Goal: Task Accomplishment & Management: Complete application form

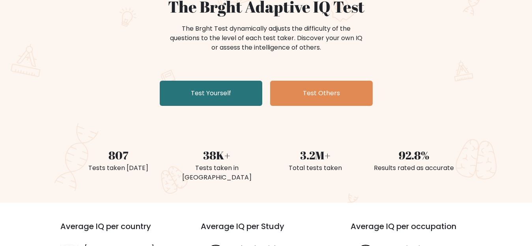
scroll to position [118, 0]
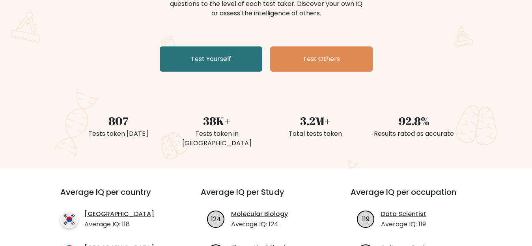
drag, startPoint x: 3, startPoint y: 64, endPoint x: 64, endPoint y: 39, distance: 66.0
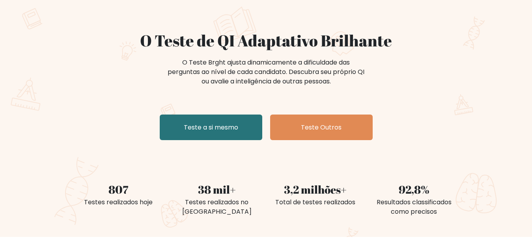
scroll to position [0, 0]
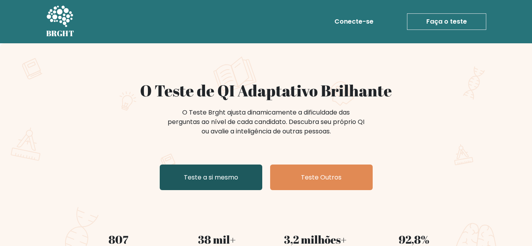
click at [227, 171] on link "Teste a si mesmo" at bounding box center [211, 178] width 103 height 26
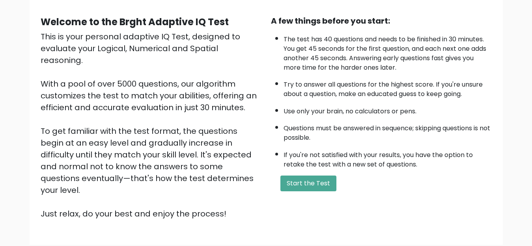
scroll to position [115, 0]
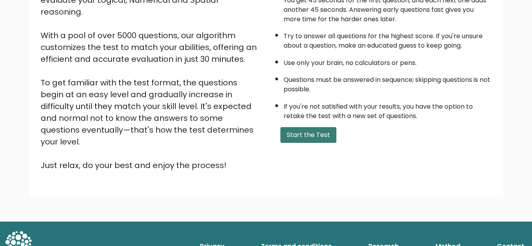
click at [294, 136] on button "Start the Test" at bounding box center [308, 135] width 56 height 16
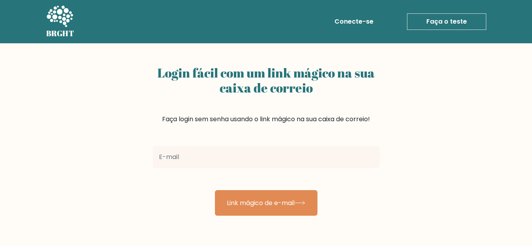
click at [62, 20] on icon at bounding box center [59, 17] width 27 height 24
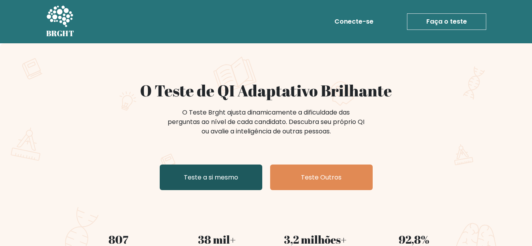
click at [203, 176] on font "Teste a si mesmo" at bounding box center [211, 177] width 54 height 9
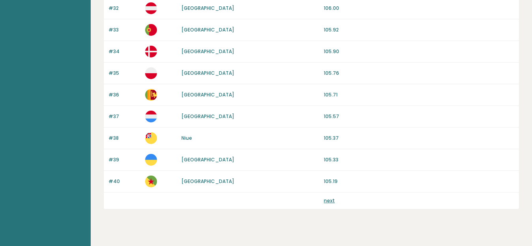
scroll to position [777, 0]
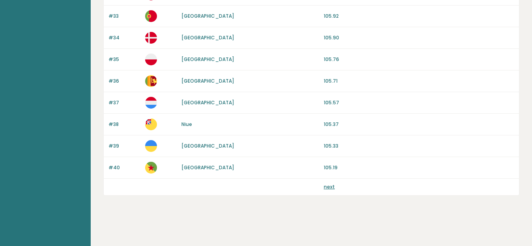
click at [326, 188] on link "next" at bounding box center [329, 187] width 11 height 7
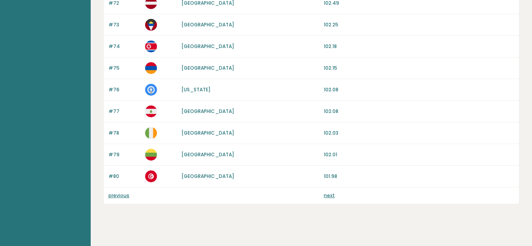
scroll to position [777, 0]
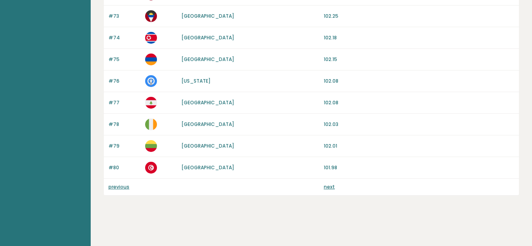
click at [328, 185] on link "next" at bounding box center [329, 187] width 11 height 7
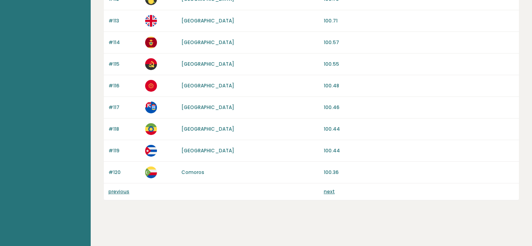
scroll to position [777, 0]
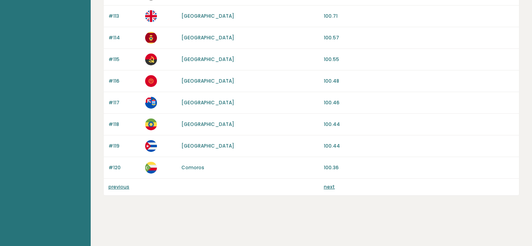
click at [330, 185] on link "next" at bounding box center [329, 187] width 11 height 7
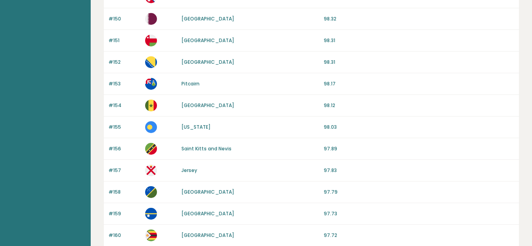
scroll to position [777, 0]
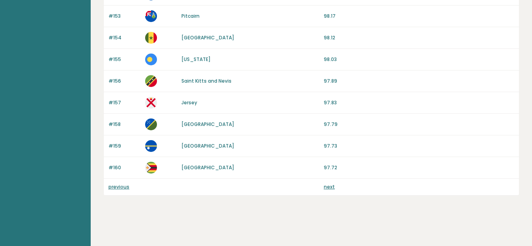
drag, startPoint x: 197, startPoint y: 191, endPoint x: 205, endPoint y: 186, distance: 9.1
click at [203, 186] on div "previous next" at bounding box center [311, 187] width 415 height 17
click at [333, 189] on link "next" at bounding box center [329, 187] width 11 height 7
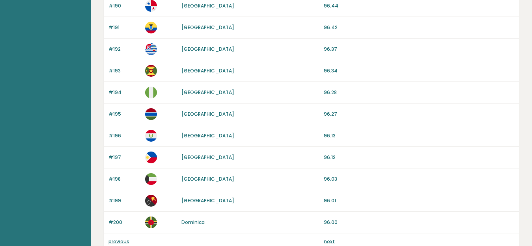
scroll to position [777, 0]
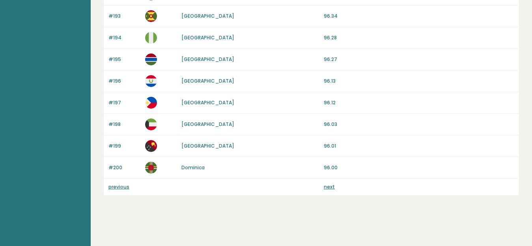
click at [330, 190] on link "next" at bounding box center [329, 187] width 11 height 7
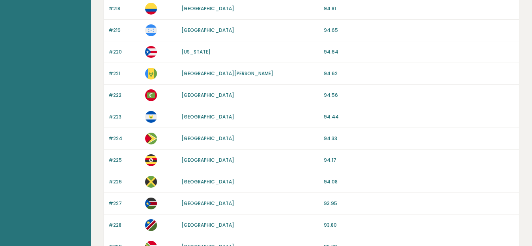
scroll to position [647, 0]
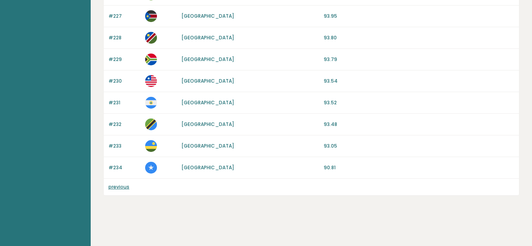
click at [112, 187] on link "previous" at bounding box center [118, 187] width 21 height 7
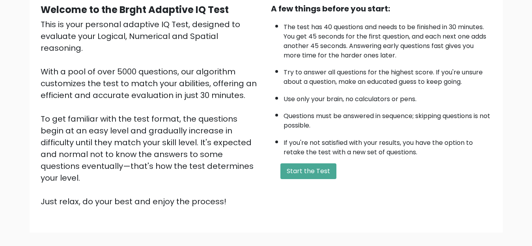
scroll to position [115, 0]
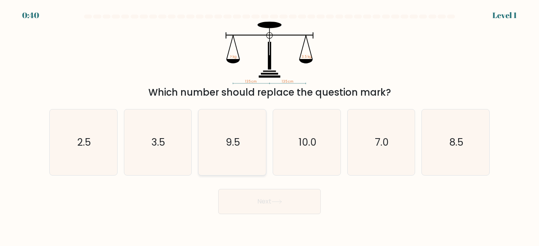
click at [243, 161] on icon "9.5" at bounding box center [232, 143] width 66 height 66
click at [269, 125] on input "c. 9.5" at bounding box center [269, 124] width 0 height 2
radio input "true"
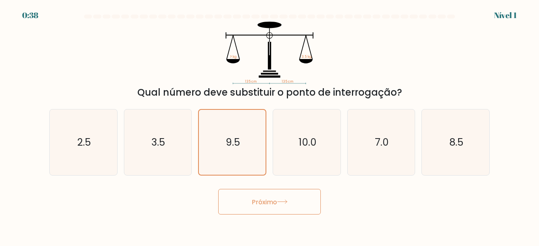
click at [434, 46] on div "135 cm 135 cm ? kg 3.5 kg Qual número deve substituir o ponto de interrogação?" at bounding box center [269, 61] width 449 height 78
click at [457, 144] on text "8.5" at bounding box center [456, 143] width 14 height 14
click at [270, 125] on input "f. 8.5" at bounding box center [269, 124] width 0 height 2
radio input "true"
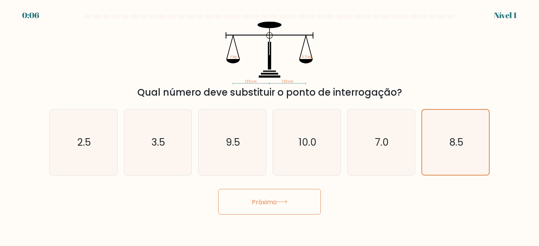
click at [273, 204] on font "Próximo" at bounding box center [264, 202] width 25 height 9
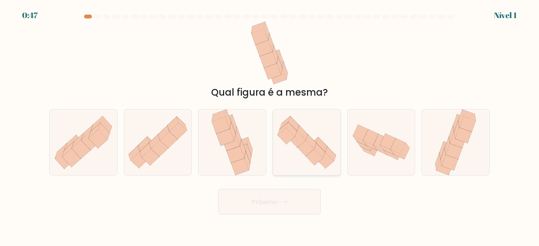
click at [302, 151] on icon at bounding box center [305, 148] width 17 height 16
click at [270, 125] on input "e." at bounding box center [269, 124] width 0 height 2
radio input "true"
click at [277, 199] on font "Próximo" at bounding box center [264, 202] width 25 height 9
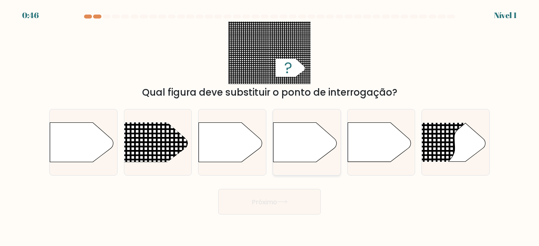
click at [290, 152] on icon at bounding box center [304, 142] width 63 height 39
click at [270, 125] on input "e." at bounding box center [269, 124] width 0 height 2
radio input "true"
click at [218, 189] on button "Próximo" at bounding box center [269, 202] width 103 height 26
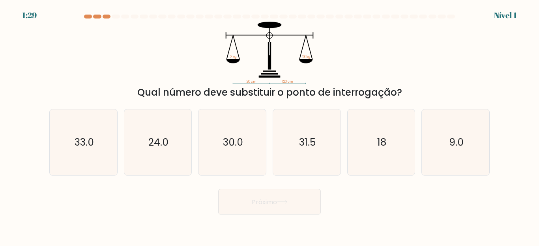
click at [290, 152] on icon "31.5" at bounding box center [307, 143] width 66 height 66
click at [270, 125] on input "e. 31.5" at bounding box center [269, 124] width 0 height 2
radio input "true"
click at [218, 189] on button "Próximo" at bounding box center [269, 202] width 103 height 26
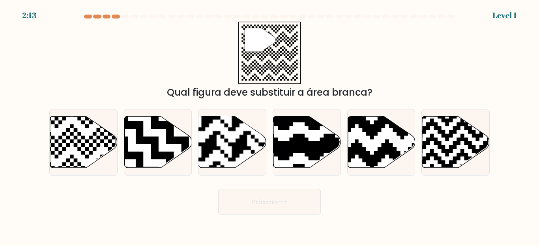
click at [290, 152] on icon at bounding box center [327, 115] width 122 height 122
click at [270, 125] on input "e." at bounding box center [269, 124] width 0 height 2
radio input "true"
click at [218, 189] on button "Próximo" at bounding box center [269, 202] width 103 height 26
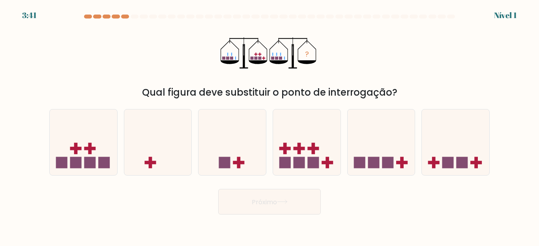
click at [290, 152] on icon at bounding box center [306, 143] width 67 height 56
click at [270, 125] on input "e." at bounding box center [269, 124] width 0 height 2
radio input "true"
click at [218, 189] on button "Próximo" at bounding box center [269, 202] width 103 height 26
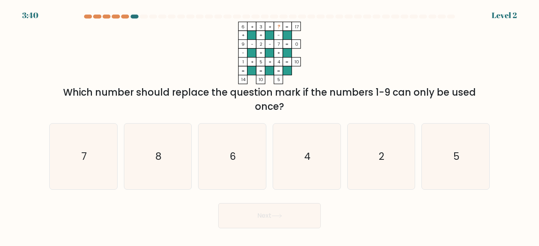
click at [218, 203] on button "Next" at bounding box center [269, 215] width 103 height 25
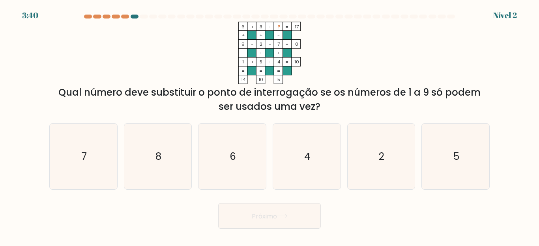
click at [290, 152] on icon "4" at bounding box center [307, 157] width 66 height 66
click at [270, 125] on input "e. 4" at bounding box center [269, 124] width 0 height 2
radio input "true"
click at [218, 203] on button "Próximo" at bounding box center [269, 216] width 103 height 26
click at [290, 152] on icon "4" at bounding box center [306, 156] width 65 height 65
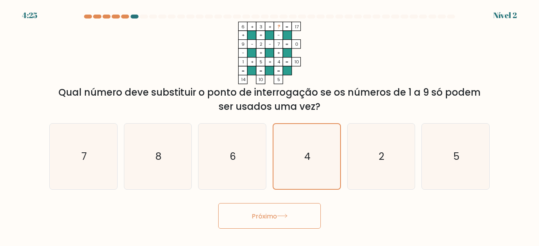
click at [270, 125] on input "e. 4" at bounding box center [269, 124] width 0 height 2
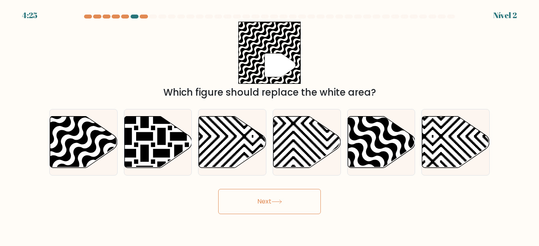
click at [218, 189] on button "Next" at bounding box center [269, 201] width 103 height 25
click at [290, 152] on icon at bounding box center [327, 115] width 136 height 136
click at [270, 125] on input "e." at bounding box center [269, 124] width 0 height 2
radio input "true"
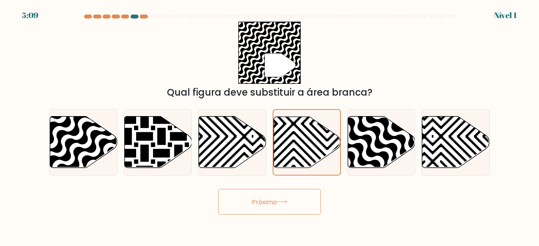
click at [218, 189] on button "Próximo" at bounding box center [269, 202] width 103 height 26
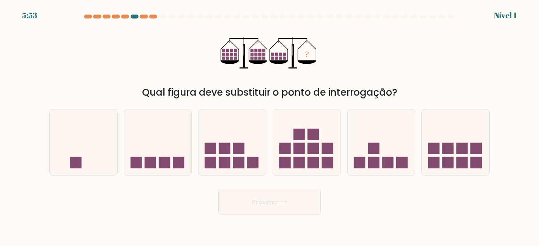
click at [290, 152] on rect at bounding box center [284, 148] width 11 height 11
click at [270, 125] on input "e." at bounding box center [269, 124] width 0 height 2
radio input "true"
click at [218, 189] on button "Próximo" at bounding box center [269, 202] width 103 height 26
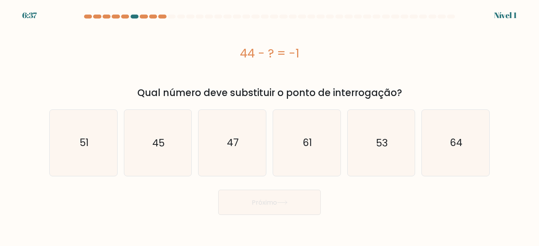
click at [290, 152] on icon "61" at bounding box center [307, 143] width 66 height 66
click at [270, 125] on input "e. 61" at bounding box center [269, 124] width 0 height 2
radio input "true"
click at [218, 190] on button "Próximo" at bounding box center [269, 203] width 103 height 26
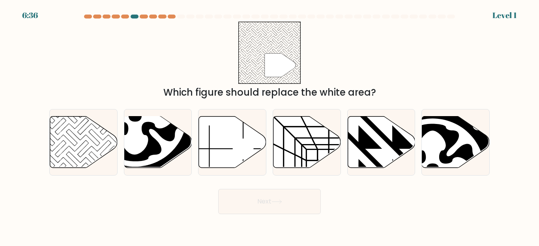
click at [290, 152] on icon at bounding box center [306, 143] width 67 height 52
click at [270, 125] on input "d." at bounding box center [269, 124] width 0 height 2
radio input "true"
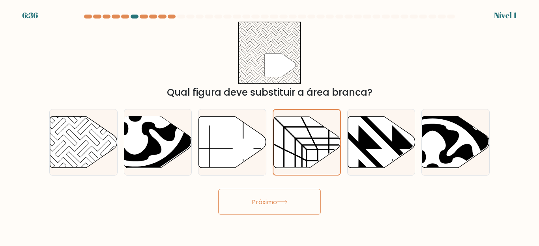
click at [218, 189] on button "Próximo" at bounding box center [269, 202] width 103 height 26
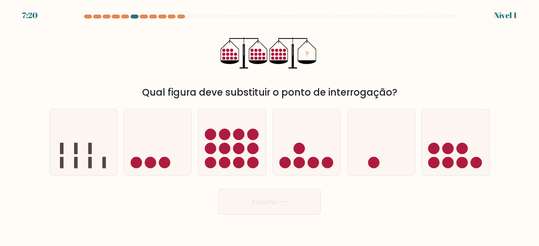
click at [290, 152] on icon at bounding box center [306, 143] width 67 height 56
click at [270, 125] on input "e." at bounding box center [269, 124] width 0 height 2
radio input "true"
click at [218, 189] on button "Próximo" at bounding box center [269, 202] width 103 height 26
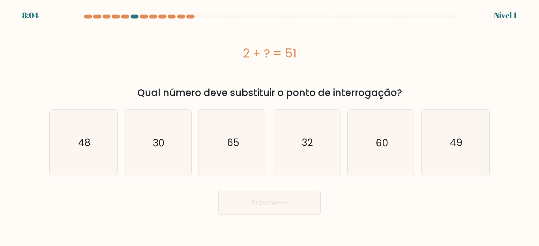
click at [290, 152] on icon "32" at bounding box center [307, 143] width 66 height 66
click at [270, 125] on input "e. 32" at bounding box center [269, 124] width 0 height 2
radio input "true"
click at [218, 190] on button "Próximo" at bounding box center [269, 203] width 103 height 26
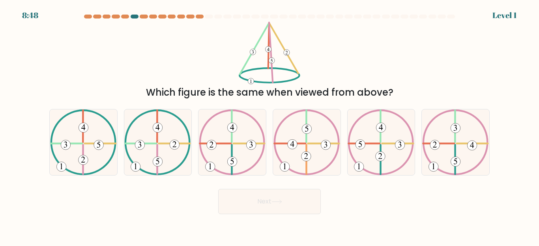
click at [290, 152] on icon at bounding box center [306, 143] width 67 height 66
click at [270, 125] on input "d." at bounding box center [269, 124] width 0 height 2
radio input "true"
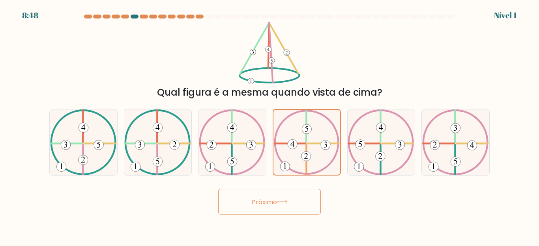
click at [218, 189] on button "Próximo" at bounding box center [269, 202] width 103 height 26
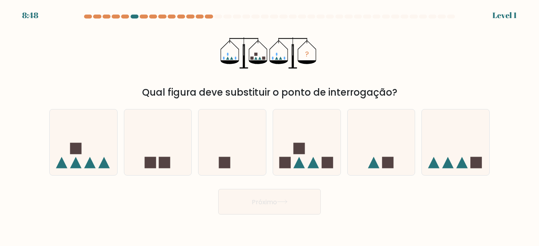
click at [218, 189] on button "Próximo" at bounding box center [269, 202] width 103 height 26
click at [290, 152] on icon at bounding box center [306, 143] width 67 height 56
click at [270, 125] on input "e." at bounding box center [269, 124] width 0 height 2
radio input "true"
click at [218, 189] on button "Próximo" at bounding box center [269, 202] width 103 height 26
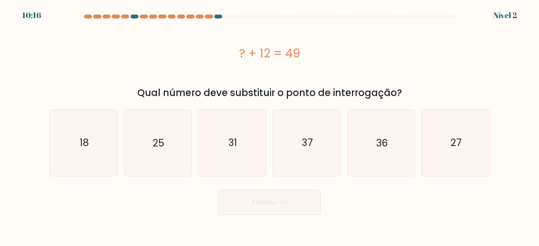
click at [290, 152] on icon "37" at bounding box center [307, 143] width 66 height 66
click at [270, 125] on input "e. 37" at bounding box center [269, 124] width 0 height 2
radio input "true"
click at [218, 190] on button "Próximo" at bounding box center [269, 203] width 103 height 26
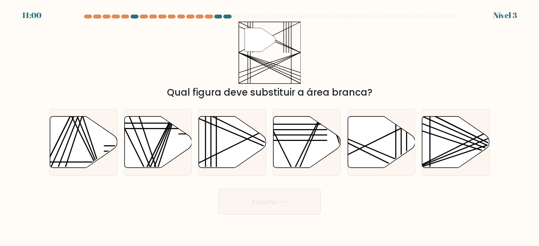
click at [290, 152] on icon at bounding box center [306, 143] width 67 height 52
click at [270, 125] on input "e." at bounding box center [269, 124] width 0 height 2
radio input "true"
click at [218, 189] on button "Próximo" at bounding box center [269, 202] width 103 height 26
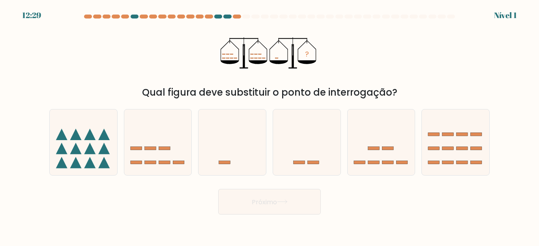
click at [292, 152] on icon at bounding box center [306, 143] width 67 height 56
click at [270, 125] on input "e." at bounding box center [269, 124] width 0 height 2
radio input "true"
click at [218, 189] on button "Próximo" at bounding box center [269, 202] width 103 height 26
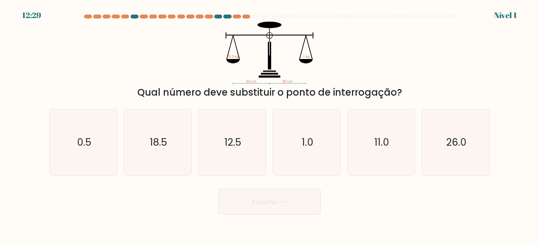
click at [292, 152] on icon "1.0" at bounding box center [307, 143] width 66 height 66
click at [270, 125] on input "e. 1.0" at bounding box center [269, 124] width 0 height 2
radio input "true"
click at [218, 189] on button "Próximo" at bounding box center [269, 202] width 103 height 26
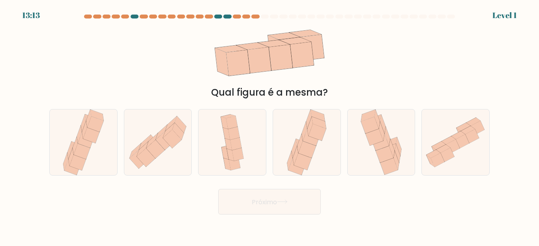
click at [292, 152] on icon at bounding box center [294, 149] width 6 height 19
click at [270, 125] on input "e." at bounding box center [269, 124] width 0 height 2
radio input "true"
click at [218, 189] on button "Próximo" at bounding box center [269, 202] width 103 height 26
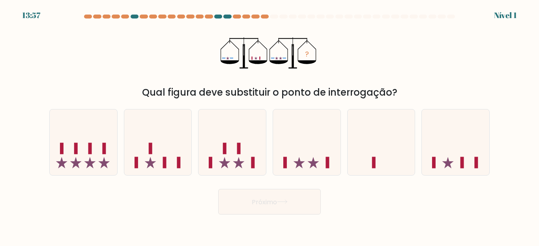
click at [292, 152] on icon at bounding box center [306, 143] width 67 height 56
click at [270, 125] on input "e." at bounding box center [269, 124] width 0 height 2
radio input "true"
click at [218, 189] on button "Próximo" at bounding box center [269, 202] width 103 height 26
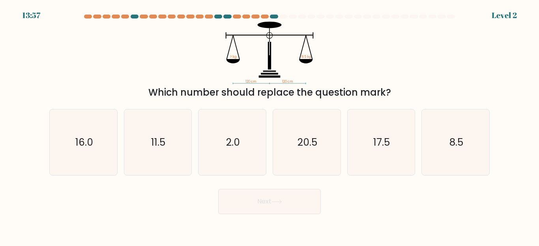
click at [292, 152] on icon "20.5" at bounding box center [307, 143] width 66 height 66
click at [270, 125] on input "d. 20.5" at bounding box center [269, 124] width 0 height 2
radio input "true"
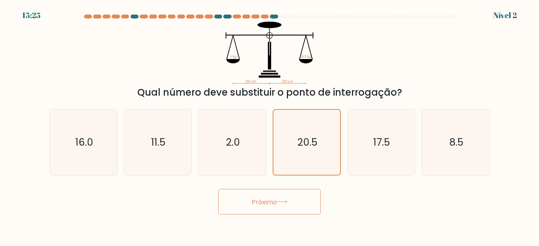
click at [218, 189] on button "Próximo" at bounding box center [269, 202] width 103 height 26
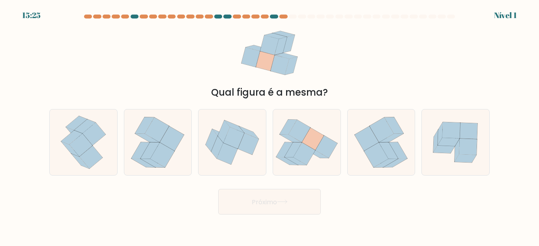
click at [292, 152] on icon at bounding box center [292, 150] width 17 height 15
click at [270, 125] on input "e." at bounding box center [269, 124] width 0 height 2
radio input "true"
click at [218, 189] on button "Próximo" at bounding box center [269, 202] width 103 height 26
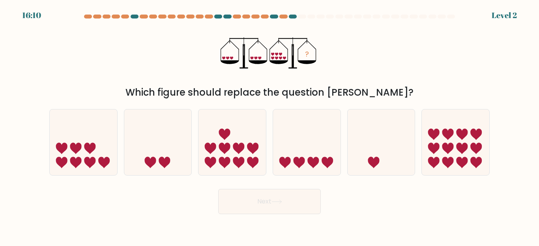
click at [292, 152] on icon at bounding box center [306, 143] width 67 height 56
click at [270, 125] on input "d." at bounding box center [269, 124] width 0 height 2
radio input "true"
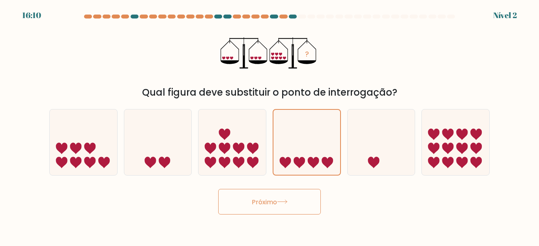
click at [218, 189] on button "Próximo" at bounding box center [269, 202] width 103 height 26
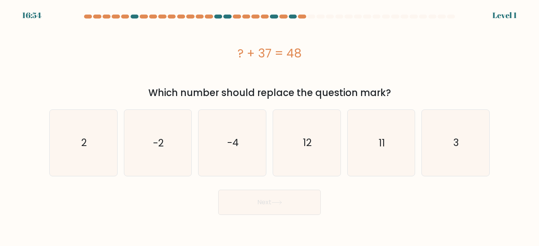
click at [292, 152] on icon "12" at bounding box center [307, 143] width 66 height 66
click at [270, 125] on input "d. 12" at bounding box center [269, 124] width 0 height 2
radio input "true"
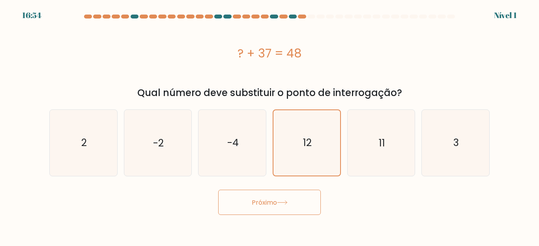
click at [218, 190] on button "Próximo" at bounding box center [269, 203] width 103 height 26
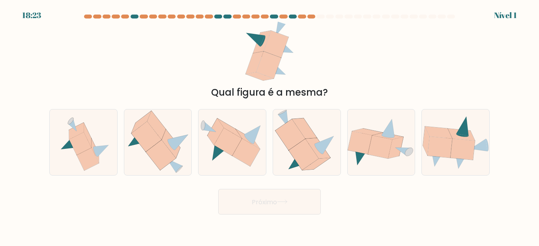
click at [292, 152] on icon at bounding box center [304, 154] width 30 height 31
click at [270, 125] on input "e." at bounding box center [269, 124] width 0 height 2
radio input "true"
click at [218, 189] on button "Próximo" at bounding box center [269, 202] width 103 height 26
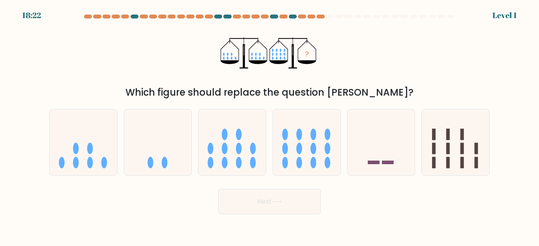
click at [292, 152] on icon at bounding box center [306, 143] width 67 height 56
click at [270, 125] on input "d." at bounding box center [269, 124] width 0 height 2
radio input "true"
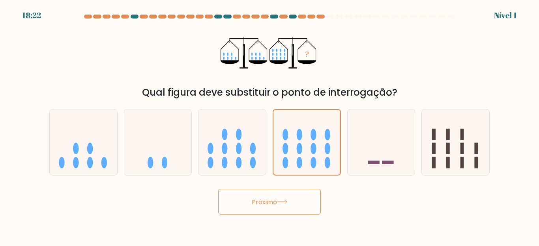
click at [218, 189] on button "Próximo" at bounding box center [269, 202] width 103 height 26
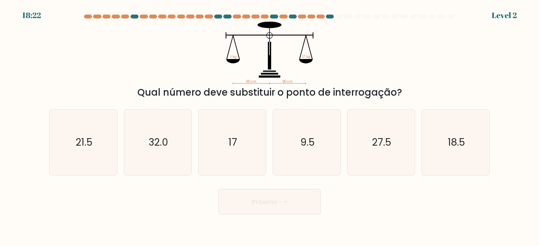
click at [292, 152] on icon "9.5" at bounding box center [307, 143] width 66 height 66
click at [270, 125] on input "e. 9.5" at bounding box center [269, 124] width 0 height 2
radio input "true"
click at [218, 189] on button "Próximo" at bounding box center [269, 202] width 103 height 26
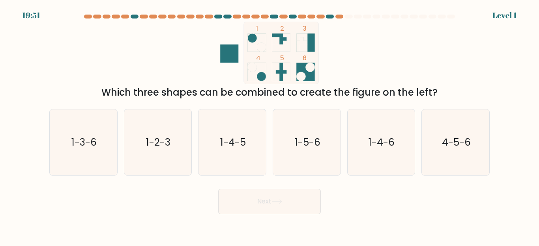
click at [292, 152] on icon "1-5-6" at bounding box center [307, 143] width 66 height 66
click at [270, 125] on input "d. 1-5-6" at bounding box center [269, 124] width 0 height 2
radio input "true"
click at [218, 189] on button "Next" at bounding box center [269, 201] width 103 height 25
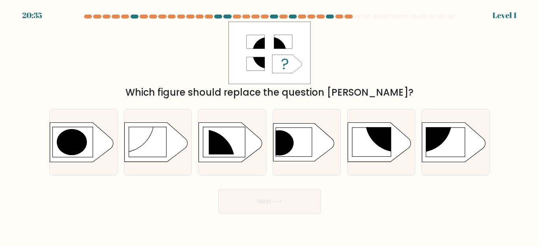
click at [292, 152] on icon at bounding box center [303, 143] width 61 height 38
click at [270, 125] on input "d." at bounding box center [269, 124] width 0 height 2
radio input "true"
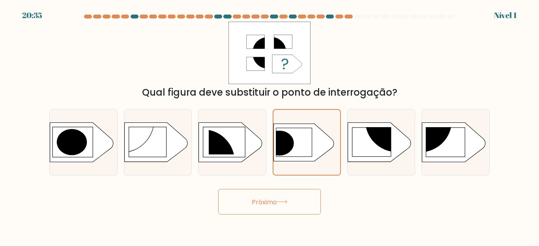
click at [218, 189] on button "Próximo" at bounding box center [269, 202] width 103 height 26
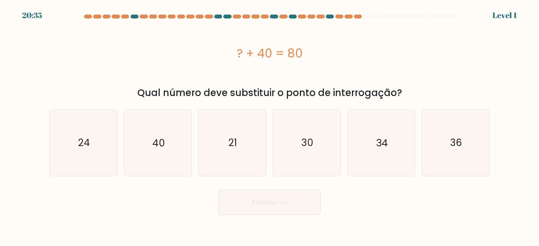
click at [292, 152] on icon "30" at bounding box center [307, 143] width 66 height 66
click at [270, 125] on input "e. 30" at bounding box center [269, 124] width 0 height 2
radio input "true"
click at [218, 190] on button "Próximo" at bounding box center [269, 203] width 103 height 26
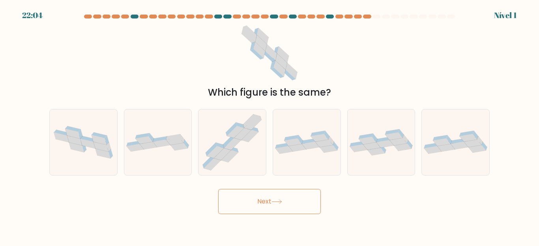
click at [292, 152] on icon at bounding box center [306, 142] width 67 height 23
click at [270, 125] on input "d." at bounding box center [269, 124] width 0 height 2
radio input "true"
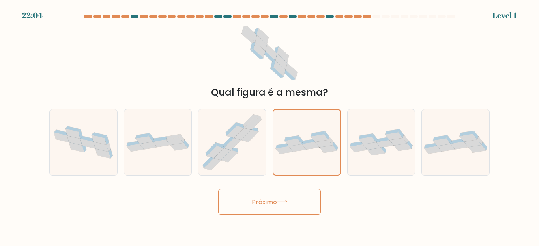
click at [218, 189] on button "Próximo" at bounding box center [269, 202] width 103 height 26
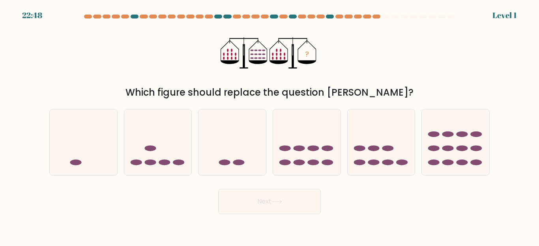
click at [292, 152] on icon at bounding box center [306, 143] width 67 height 56
click at [270, 125] on input "d." at bounding box center [269, 124] width 0 height 2
radio input "true"
click at [218, 189] on button "Next" at bounding box center [269, 201] width 103 height 25
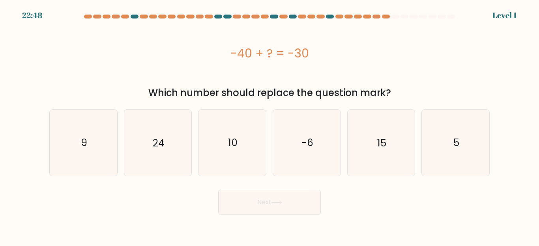
click at [292, 152] on icon "-6" at bounding box center [307, 143] width 66 height 66
click at [270, 125] on input "d. -6" at bounding box center [269, 124] width 0 height 2
radio input "true"
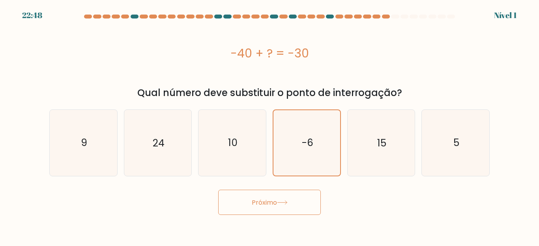
click at [218, 190] on button "Próximo" at bounding box center [269, 203] width 103 height 26
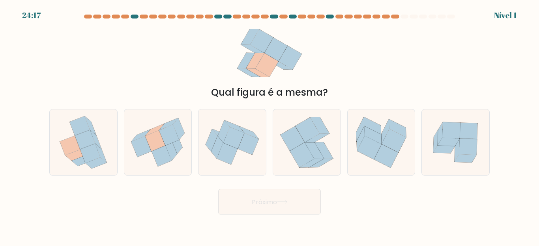
click at [292, 152] on icon at bounding box center [301, 155] width 24 height 25
click at [270, 125] on input "e." at bounding box center [269, 124] width 0 height 2
radio input "true"
click at [218, 189] on button "Próximo" at bounding box center [269, 202] width 103 height 26
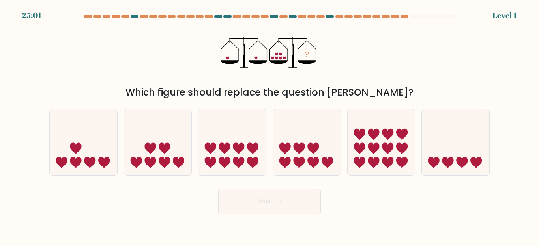
click at [292, 152] on icon at bounding box center [306, 143] width 67 height 56
click at [270, 125] on input "d." at bounding box center [269, 124] width 0 height 2
radio input "true"
click at [218, 189] on button "Next" at bounding box center [269, 201] width 103 height 25
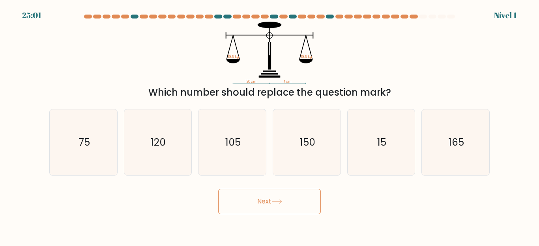
click at [292, 152] on icon "150" at bounding box center [307, 143] width 66 height 66
click at [270, 125] on input "d. 150" at bounding box center [269, 124] width 0 height 2
radio input "true"
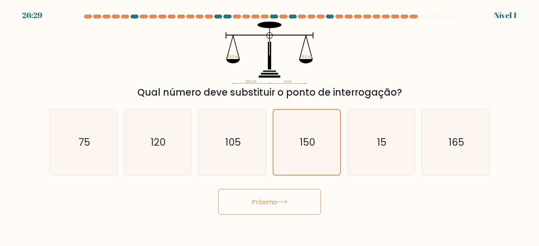
click at [218, 189] on button "Próximo" at bounding box center [269, 202] width 103 height 26
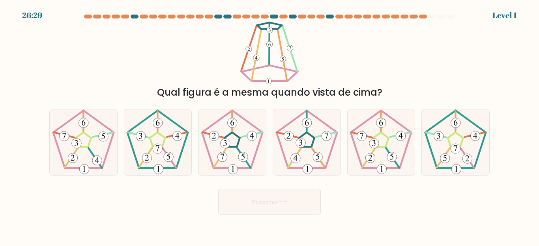
click at [292, 152] on icon at bounding box center [307, 143] width 66 height 66
click at [270, 125] on input "e." at bounding box center [269, 124] width 0 height 2
radio input "true"
click at [218, 189] on button "Próximo" at bounding box center [269, 202] width 103 height 26
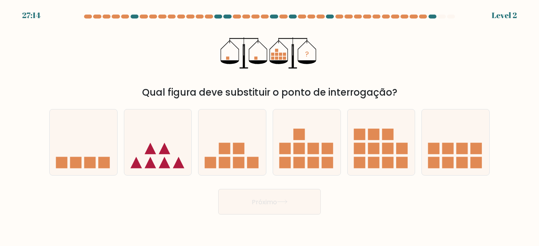
click at [292, 152] on icon at bounding box center [306, 143] width 67 height 56
click at [270, 125] on input "e." at bounding box center [269, 124] width 0 height 2
radio input "true"
click at [218, 189] on button "Próximo" at bounding box center [269, 202] width 103 height 26
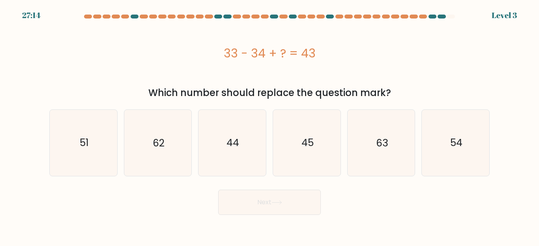
click at [292, 152] on icon "45" at bounding box center [307, 143] width 66 height 66
click at [270, 125] on input "d. 45" at bounding box center [269, 124] width 0 height 2
radio input "true"
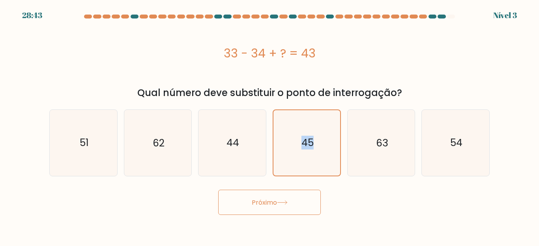
click at [292, 152] on icon "45" at bounding box center [306, 142] width 65 height 65
click at [270, 125] on input "e. 45" at bounding box center [269, 124] width 0 height 2
click at [218, 190] on button "Próximo" at bounding box center [269, 203] width 103 height 26
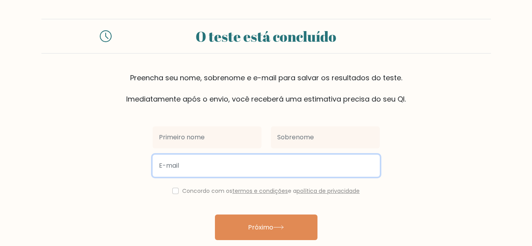
click at [211, 160] on input "email" at bounding box center [266, 166] width 227 height 22
click at [205, 164] on input "email" at bounding box center [266, 166] width 227 height 22
paste input "[EMAIL_ADDRESS][DOMAIN_NAME]"
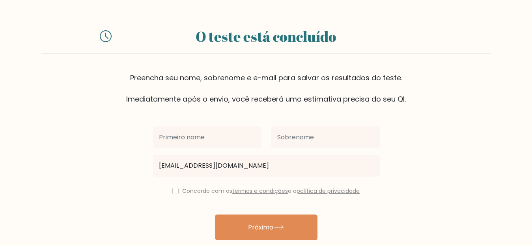
click at [226, 101] on font "Imediatamente após o envio, você receberá uma estimativa precisa do seu QI." at bounding box center [266, 99] width 280 height 10
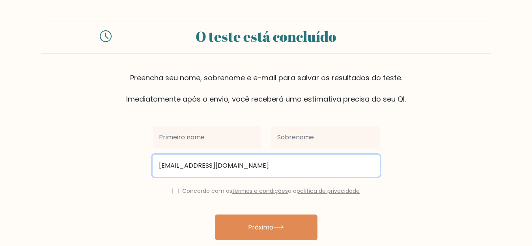
paste input "[EMAIL_ADDRESS][DOMAIN_NAME]"
click at [280, 168] on input "wejolo3339@cewejolo3339@certve.comrtve.com" at bounding box center [266, 166] width 227 height 22
paste input "email"
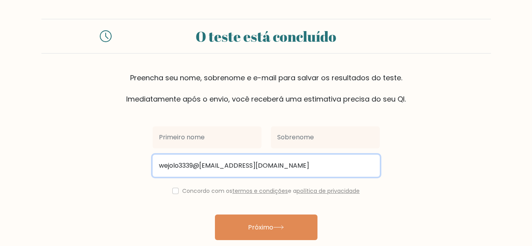
type input "wejolo3339@certve.com"
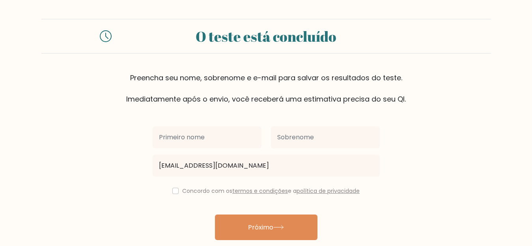
click at [185, 191] on font "Concordo com os" at bounding box center [207, 191] width 50 height 8
click at [174, 192] on input "checkbox" at bounding box center [175, 191] width 6 height 6
checkbox input "true"
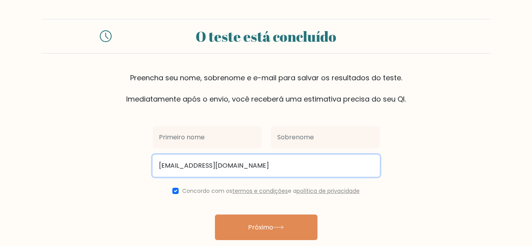
drag, startPoint x: 178, startPoint y: 165, endPoint x: 152, endPoint y: 170, distance: 26.4
click at [152, 170] on div "wejolo3339@certve.com" at bounding box center [266, 166] width 237 height 28
type input "3339@certve.com"
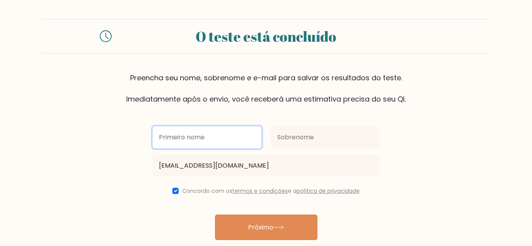
type input "wejolo"
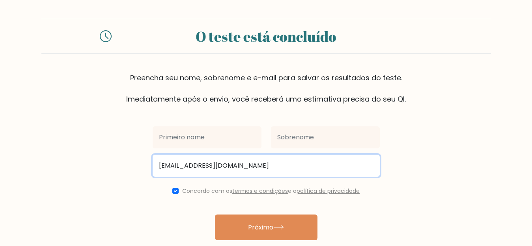
type input "wejolo3339@certve.com"
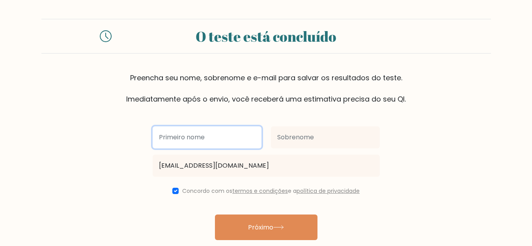
click at [187, 142] on input "text" at bounding box center [207, 138] width 109 height 22
type input "wejolo"
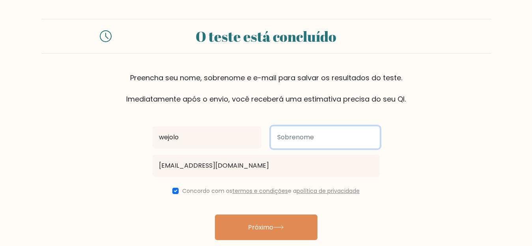
click at [303, 144] on input "text" at bounding box center [325, 138] width 109 height 22
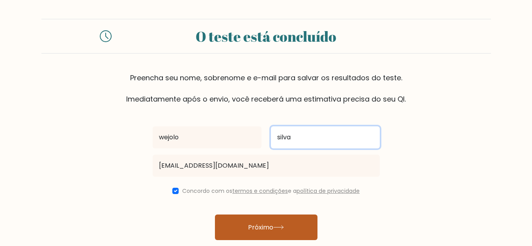
type input "silva"
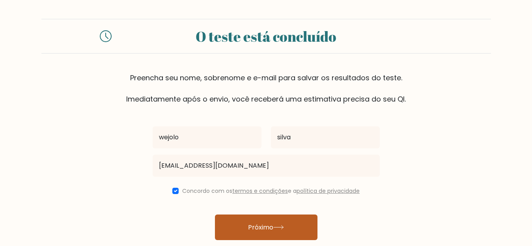
click at [246, 236] on button "Próximo" at bounding box center [266, 228] width 103 height 26
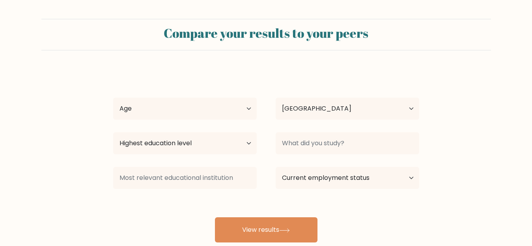
select select "BR"
click at [193, 115] on select "Age Under 18 years old 18-24 years old 25-34 years old 35-44 years old 45-54 ye…" at bounding box center [185, 109] width 144 height 22
select select "65_plus"
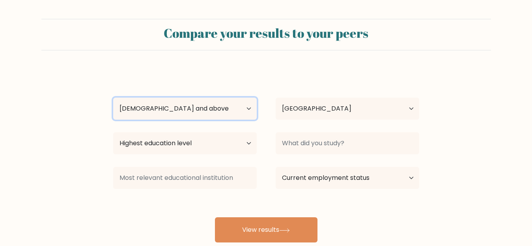
click at [113, 98] on select "Age Under 18 years old 18-24 years old 25-34 years old 35-44 years old 45-54 ye…" at bounding box center [185, 109] width 144 height 22
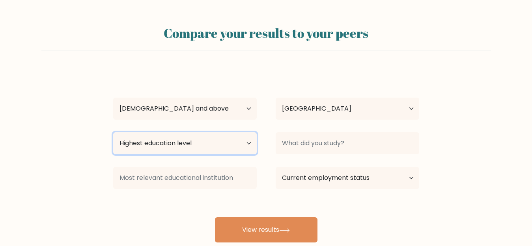
click at [214, 136] on select "Highest education level No schooling Primary Lower Secondary Upper Secondary Oc…" at bounding box center [185, 143] width 144 height 22
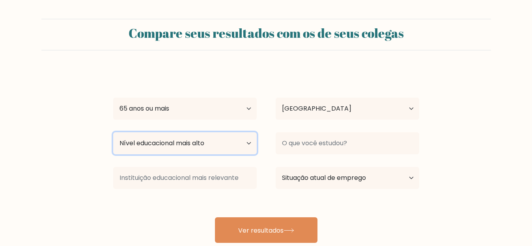
click at [200, 139] on select "Nível educacional mais alto Sem escolaridade Primário Ensino Médio Inferior Ens…" at bounding box center [185, 143] width 144 height 22
select select "primary"
click at [113, 132] on select "Nível educacional mais alto Sem escolaridade Primário Ensino Médio Inferior Ens…" at bounding box center [185, 143] width 144 height 22
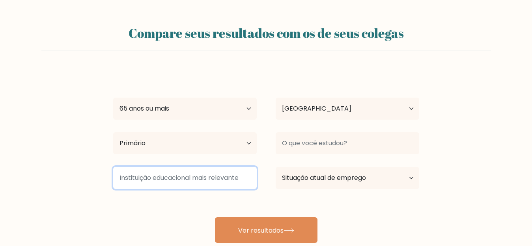
click at [205, 177] on input at bounding box center [185, 178] width 144 height 22
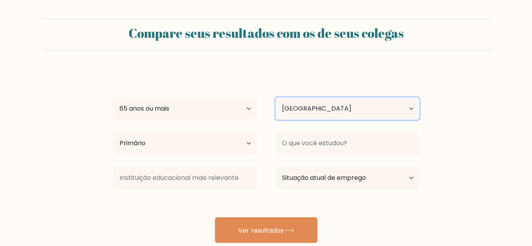
click at [335, 110] on select "País Afeganistão Albânia Argélia Samoa Americana Andorra Angola Anguila Antárti…" at bounding box center [348, 109] width 144 height 22
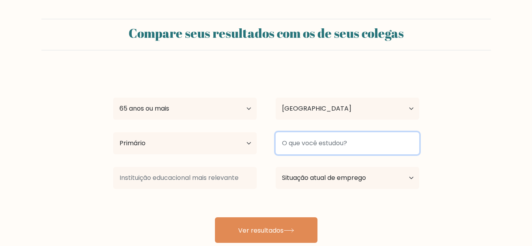
click at [331, 143] on input at bounding box center [348, 143] width 144 height 22
click at [336, 145] on input at bounding box center [348, 143] width 144 height 22
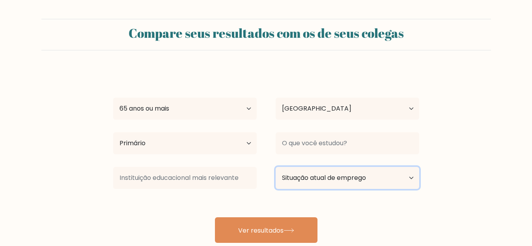
click at [335, 172] on select "Situação atual de emprego Empregado Estudante Aposentado Outro / prefiro não re…" at bounding box center [348, 178] width 144 height 22
select select "employed"
click at [276, 167] on select "Situação atual de emprego Empregado Estudante Aposentado Outro / prefiro não re…" at bounding box center [348, 178] width 144 height 22
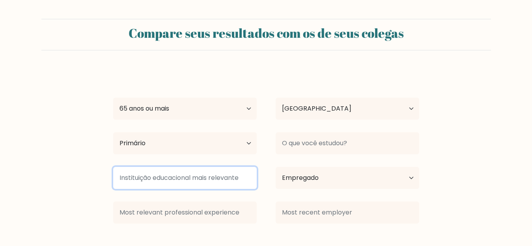
click at [226, 186] on input at bounding box center [185, 178] width 144 height 22
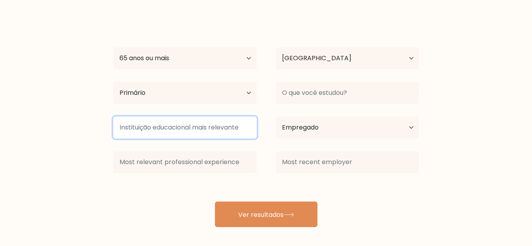
scroll to position [52, 0]
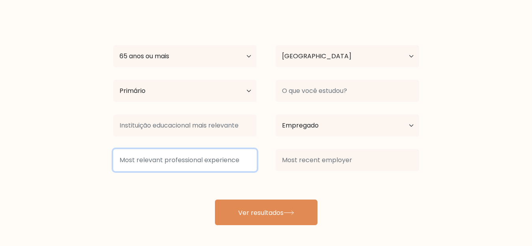
click at [154, 157] on input at bounding box center [185, 160] width 144 height 22
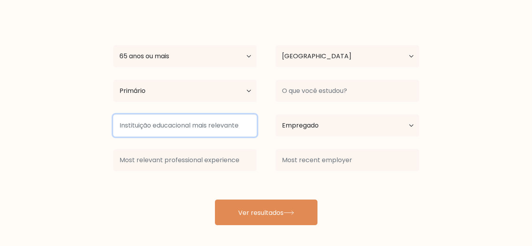
click at [196, 124] on input at bounding box center [185, 126] width 144 height 22
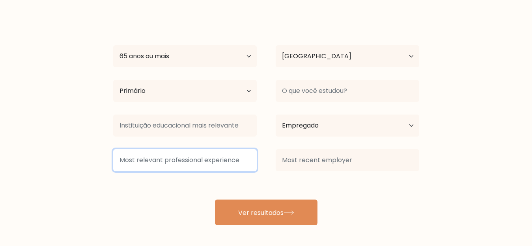
click at [202, 166] on input at bounding box center [185, 160] width 144 height 22
type input "kllp"
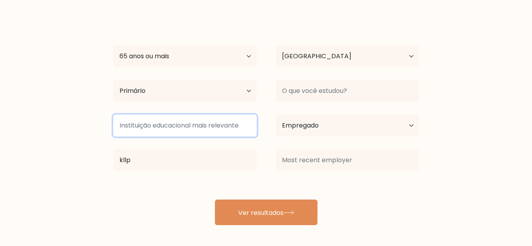
click at [177, 126] on input at bounding box center [185, 126] width 144 height 22
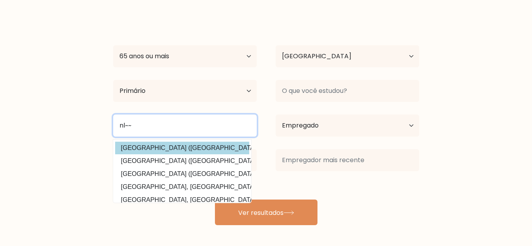
type input "nl~~"
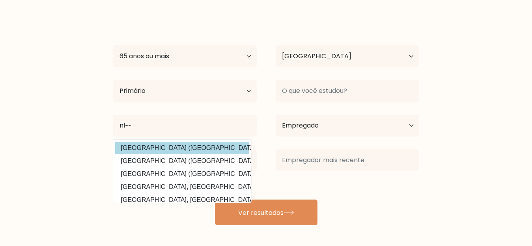
click at [210, 147] on div "wejolo silva Idade Menores de 18 anos 18-24 anos 25-34 anos 35-44 anos 45-54 an…" at bounding box center [265, 121] width 315 height 209
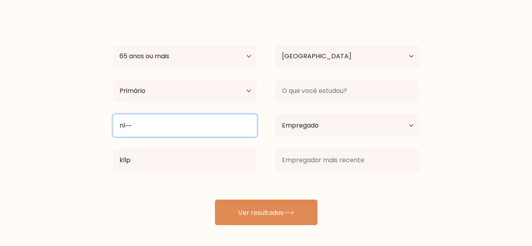
click at [218, 131] on input "nl~~" at bounding box center [185, 126] width 144 height 22
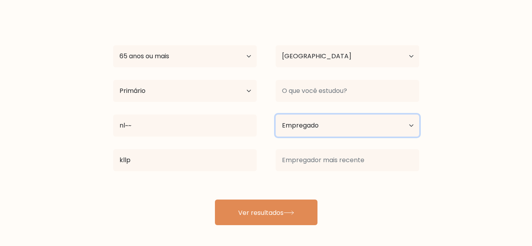
click at [295, 120] on select "Situação atual de emprego Empregado Estudante Aposentado Outro / prefiro não re…" at bounding box center [348, 126] width 144 height 22
click at [264, 179] on div "wejolo silva Idade Menores de 18 anos 18-24 anos 25-34 anos 35-44 anos 45-54 an…" at bounding box center [265, 121] width 315 height 209
drag, startPoint x: 298, startPoint y: 146, endPoint x: 302, endPoint y: 158, distance: 12.2
click at [299, 146] on div "wejolo silva Idade Menores de 18 anos 18-24 anos 25-34 anos 35-44 anos 45-54 an…" at bounding box center [265, 121] width 315 height 209
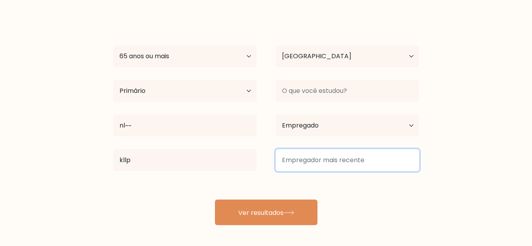
click at [302, 159] on input at bounding box center [348, 160] width 144 height 22
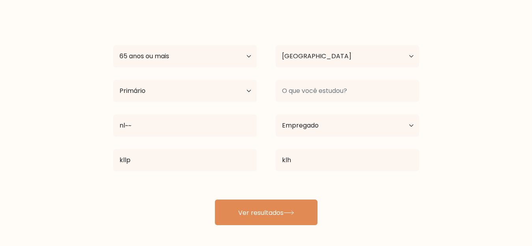
click at [302, 195] on div "wejolo silva Idade Menores de 18 anos 18-24 anos 25-34 anos 35-44 anos 45-54 an…" at bounding box center [265, 121] width 315 height 209
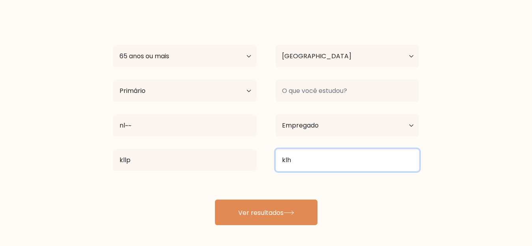
click at [305, 164] on input "klh" at bounding box center [348, 160] width 144 height 22
click at [310, 165] on input "klh" at bounding box center [348, 160] width 144 height 22
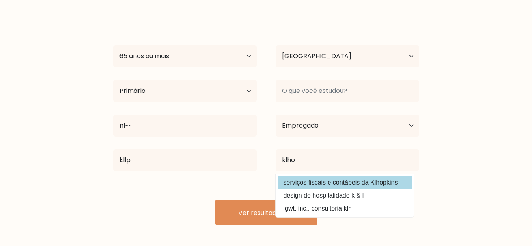
click at [304, 182] on div "wejolo silva Idade Menores de 18 anos 18-24 anos 25-34 anos 35-44 anos 45-54 an…" at bounding box center [265, 121] width 315 height 209
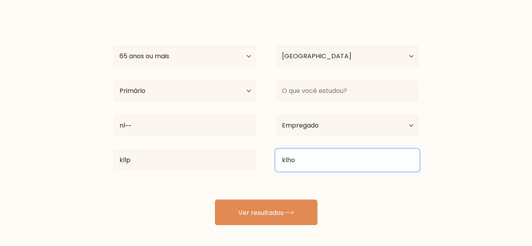
click at [303, 158] on input "klho" at bounding box center [348, 160] width 144 height 22
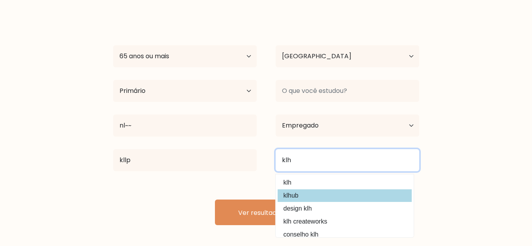
type input "klh"
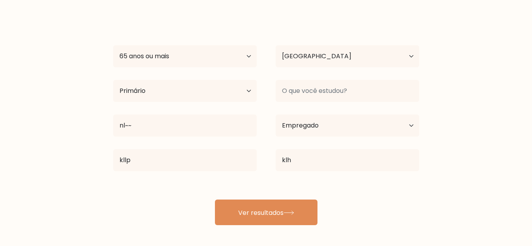
click at [304, 194] on div "wejolo silva Idade Menores de 18 anos 18-24 anos 25-34 anos 35-44 anos 45-54 an…" at bounding box center [265, 121] width 315 height 209
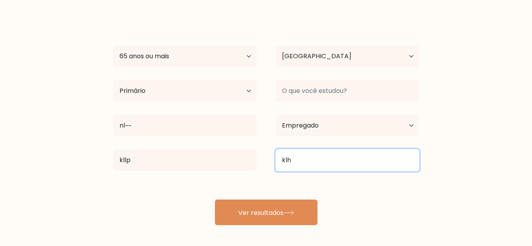
click at [295, 166] on input "klh" at bounding box center [348, 160] width 144 height 22
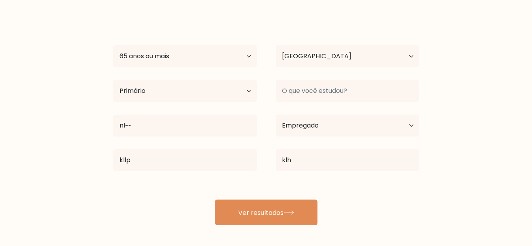
click at [205, 191] on div "wejolo silva Idade Menores de 18 anos 18-24 anos 25-34 anos 35-44 anos 45-54 an…" at bounding box center [265, 121] width 315 height 209
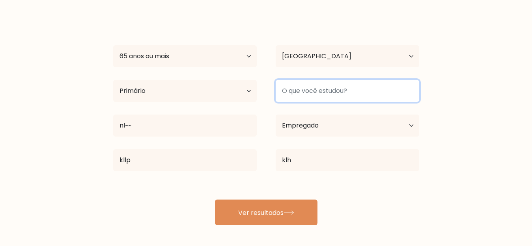
click at [326, 89] on input at bounding box center [348, 91] width 144 height 22
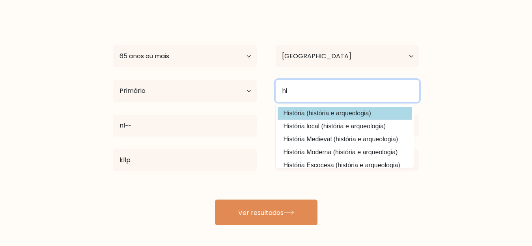
type input "hi"
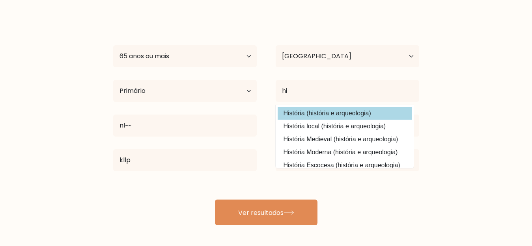
click at [315, 116] on div "wejolo silva Idade Menores de 18 anos 18-24 anos 25-34 anos 35-44 anos 45-54 an…" at bounding box center [265, 121] width 315 height 209
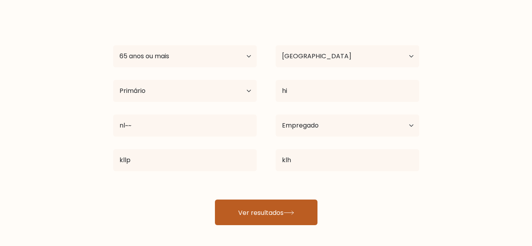
click at [280, 219] on button "Ver resultados" at bounding box center [266, 213] width 103 height 26
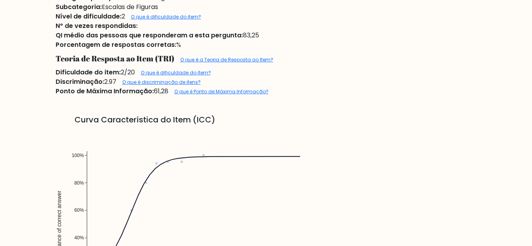
scroll to position [432, 0]
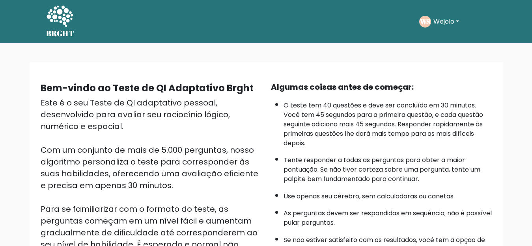
click at [454, 21] on font "Wejolo" at bounding box center [443, 21] width 21 height 9
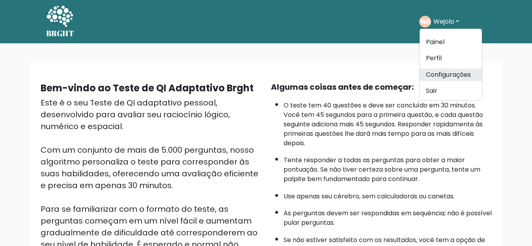
click at [465, 72] on font "Configurações" at bounding box center [448, 74] width 45 height 9
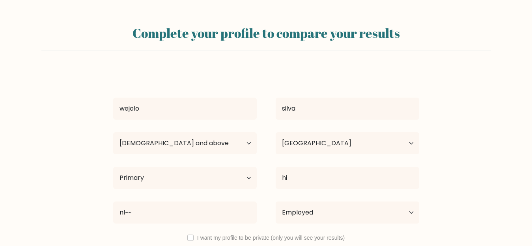
select select "65_plus"
select select "BR"
select select "primary"
select select "employed"
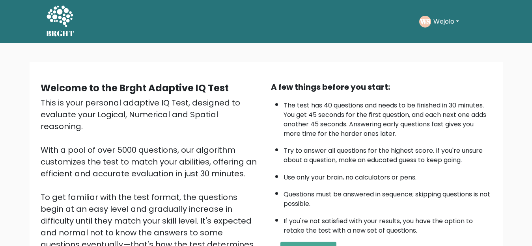
click at [458, 18] on button "Wejolo" at bounding box center [446, 22] width 30 height 10
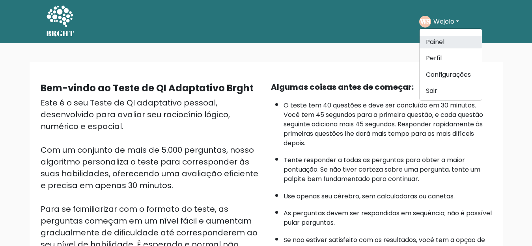
click at [459, 46] on link "Painel" at bounding box center [451, 42] width 62 height 13
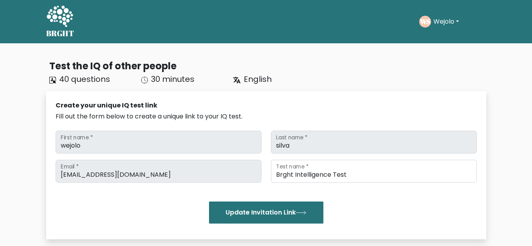
click at [445, 20] on button "Wejolo" at bounding box center [446, 22] width 30 height 10
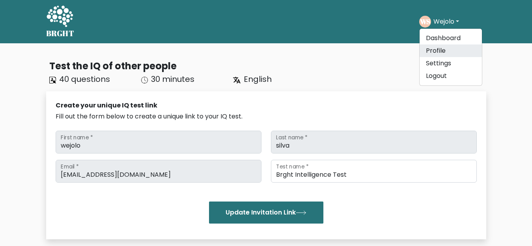
click at [450, 48] on link "Profile" at bounding box center [451, 51] width 62 height 13
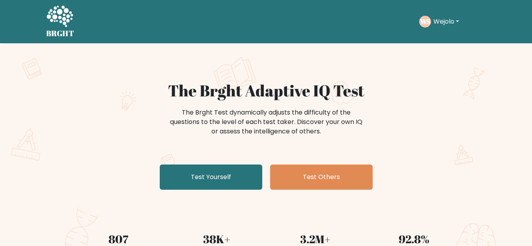
click at [447, 21] on button "Wejolo" at bounding box center [446, 22] width 30 height 10
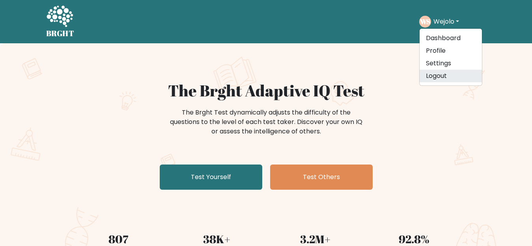
click at [451, 76] on link "Logout" at bounding box center [451, 76] width 62 height 13
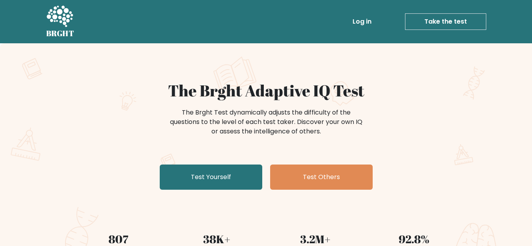
click at [69, 25] on icon at bounding box center [59, 17] width 27 height 24
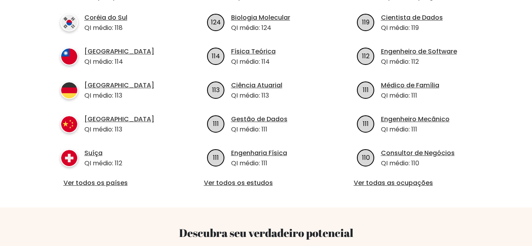
scroll to position [276, 0]
